Goal: Check status: Check status

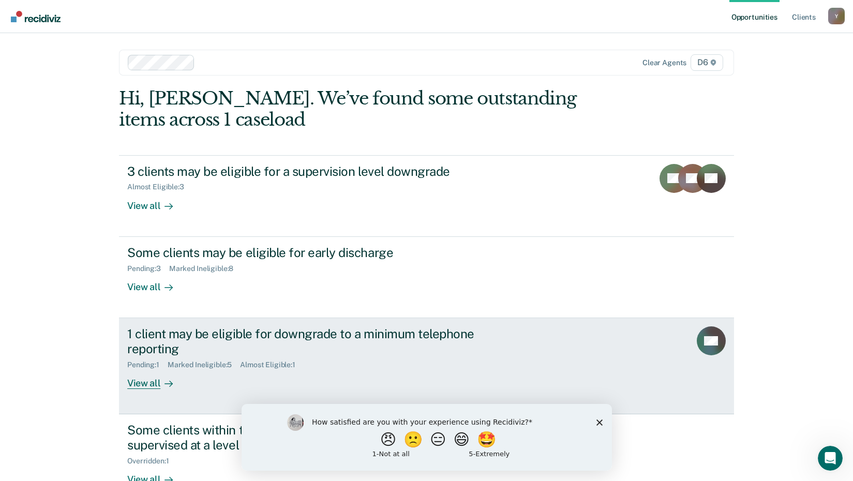
click at [257, 338] on div "1 client may be eligible for downgrade to a minimum telephone reporting" at bounding box center [308, 342] width 363 height 30
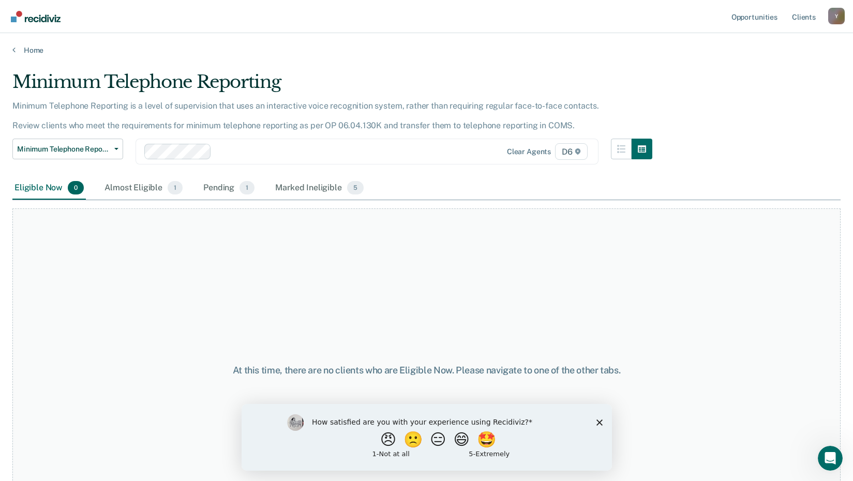
click at [602, 422] on div "How satisfied are you with your experience using Recidiviz? 😠 🙁 😑 😄 🤩 1 - Not a…" at bounding box center [426, 437] width 371 height 67
click at [598, 419] on icon "Close survey" at bounding box center [599, 422] width 6 height 6
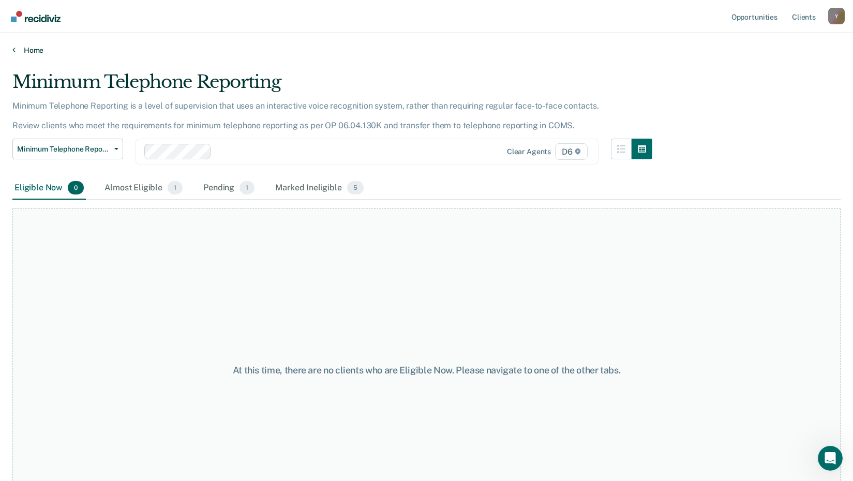
click at [37, 49] on link "Home" at bounding box center [426, 50] width 829 height 9
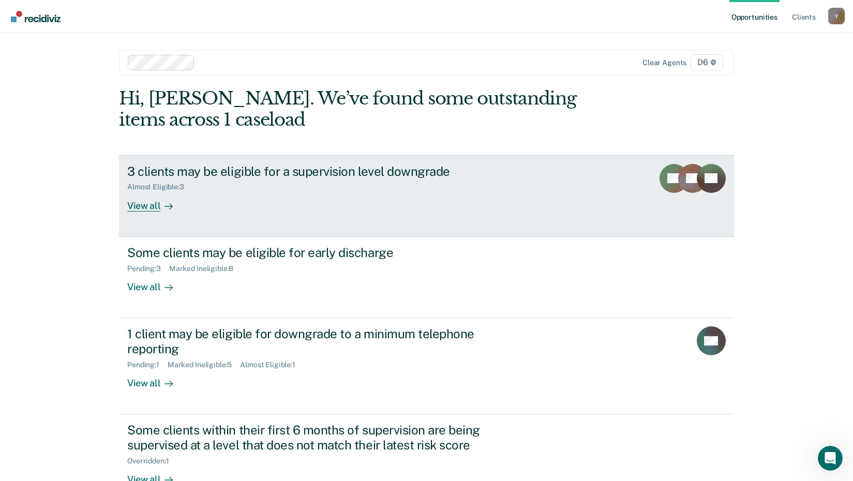
click at [255, 173] on div "3 clients may be eligible for a supervision level downgrade" at bounding box center [308, 171] width 363 height 15
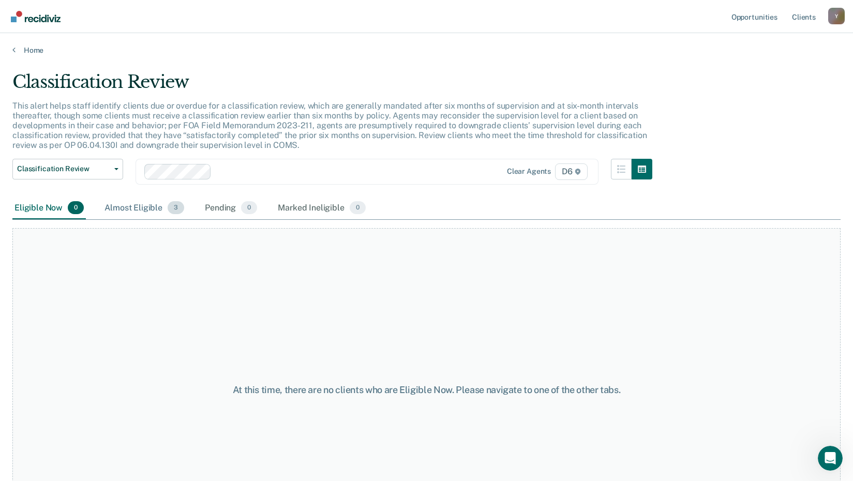
click at [164, 210] on div "Almost Eligible 3" at bounding box center [144, 208] width 84 height 23
